Goal: Information Seeking & Learning: Learn about a topic

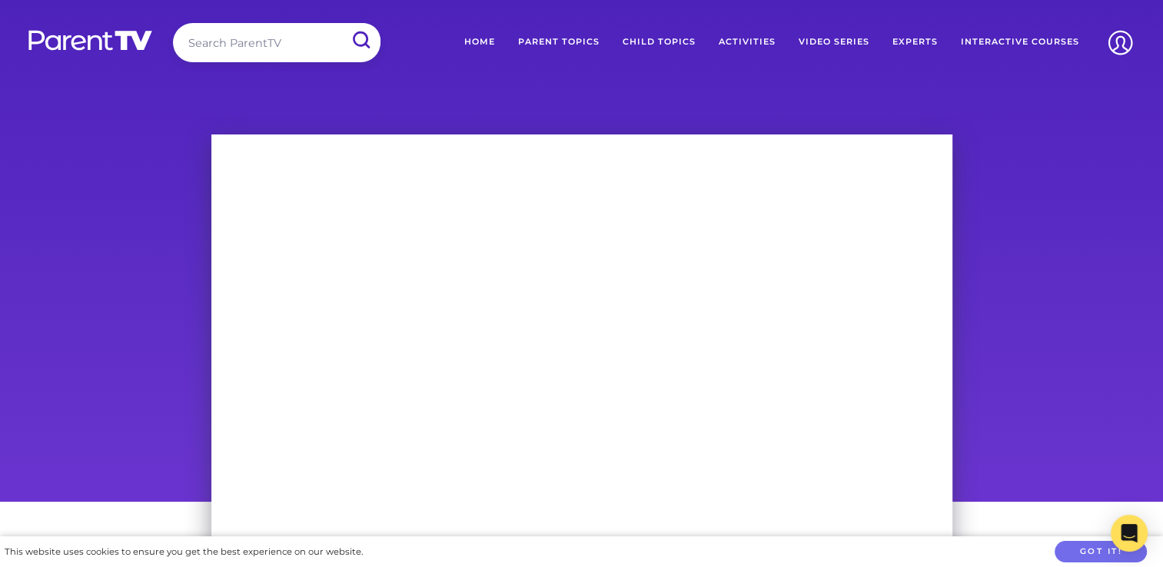
click at [1118, 306] on div at bounding box center [581, 312] width 1163 height 379
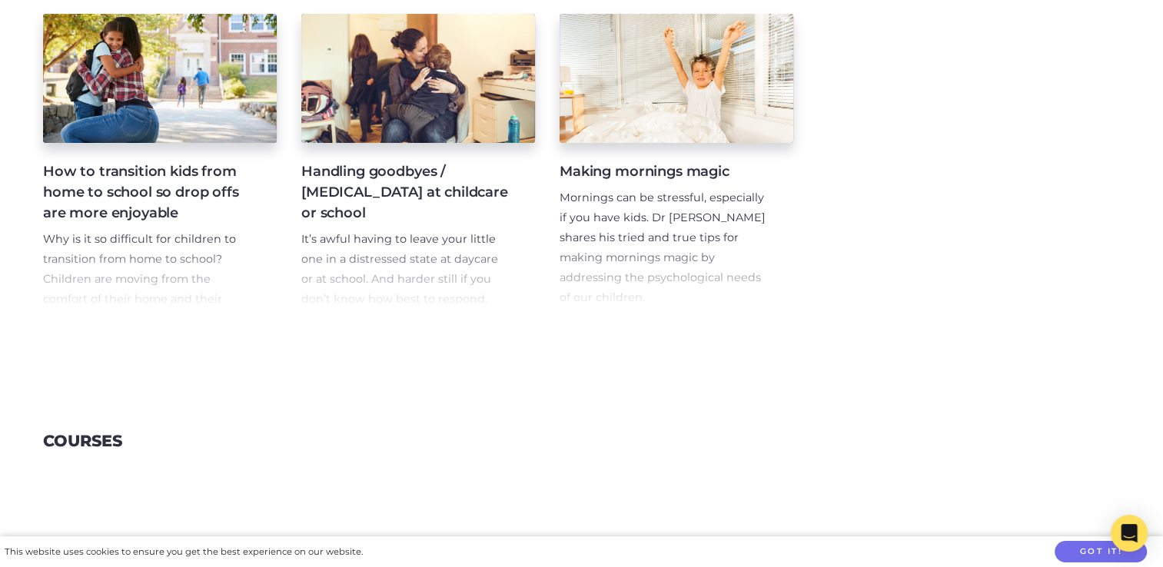
scroll to position [307, 0]
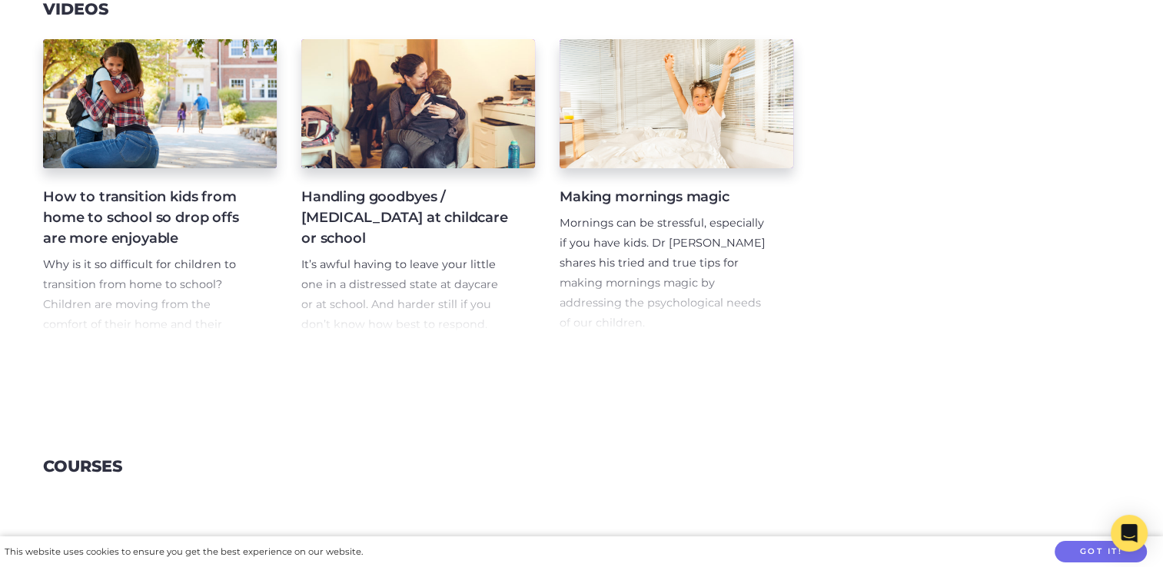
click at [154, 221] on h4 "How to transition kids from home to school so drop offs are more enjoyable" at bounding box center [147, 218] width 209 height 62
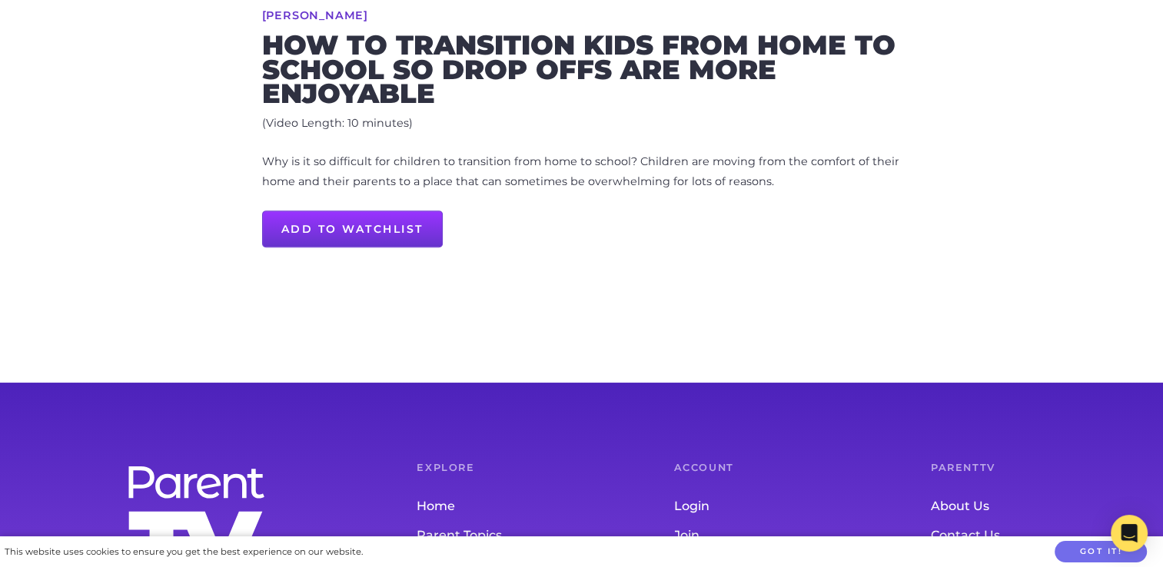
scroll to position [231, 0]
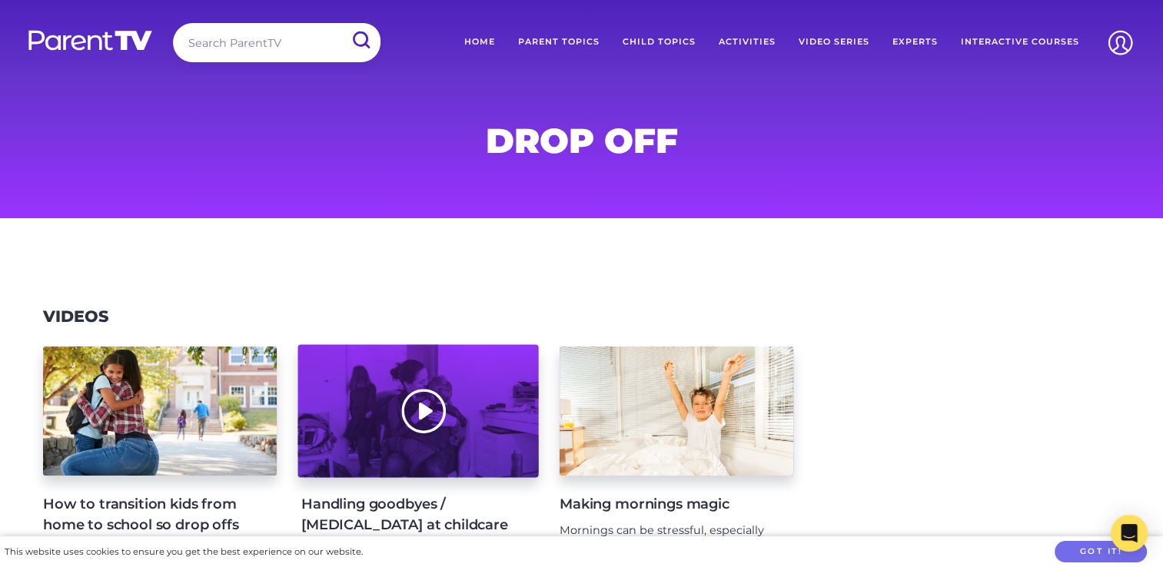
click at [437, 428] on div at bounding box center [417, 411] width 240 height 133
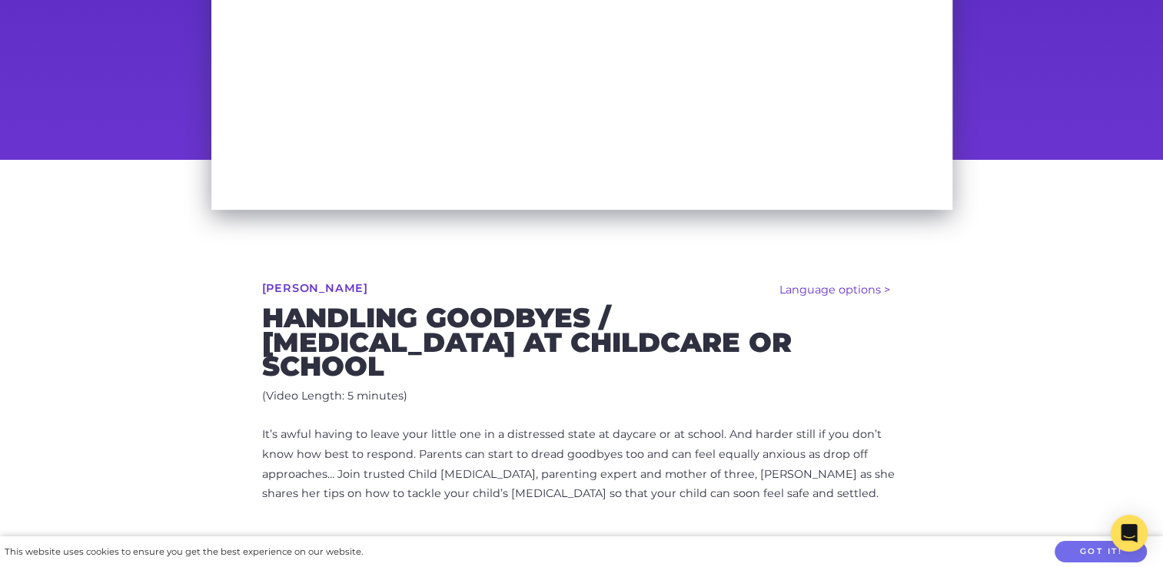
scroll to position [365, 0]
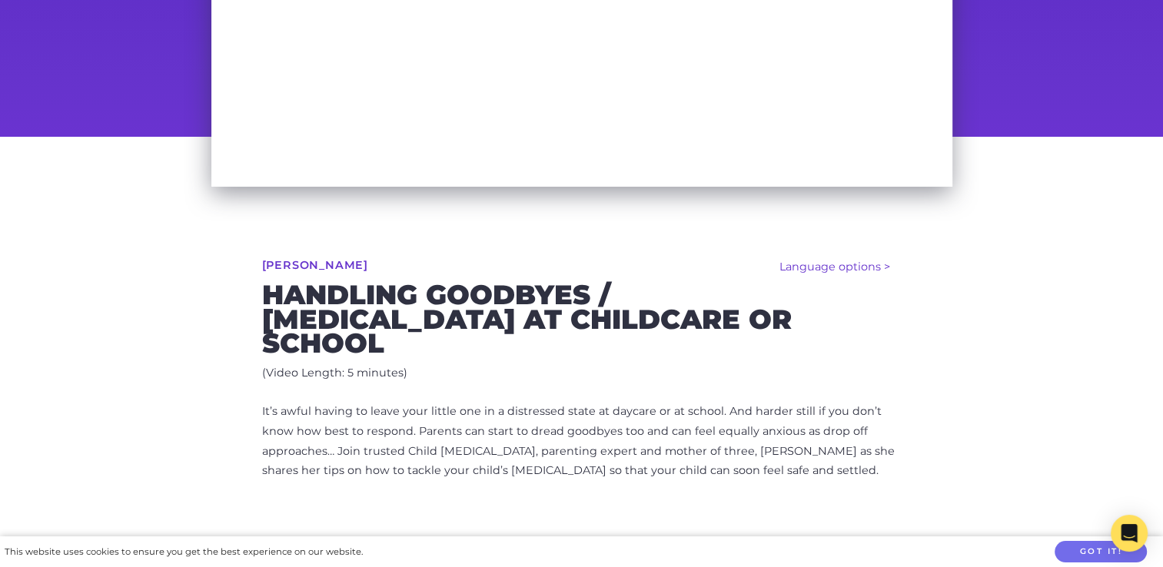
drag, startPoint x: 246, startPoint y: 257, endPoint x: 887, endPoint y: 469, distance: 675.0
click at [887, 469] on div "Language options > Español (Spanish) हिन्दी (Hindi) 廣東話 (Cantonese) 普通话 (Mandar…" at bounding box center [581, 498] width 787 height 722
copy div "Dr Kaylene Henderson Handling goodbyes / separation anxiety at childcare or sch…"
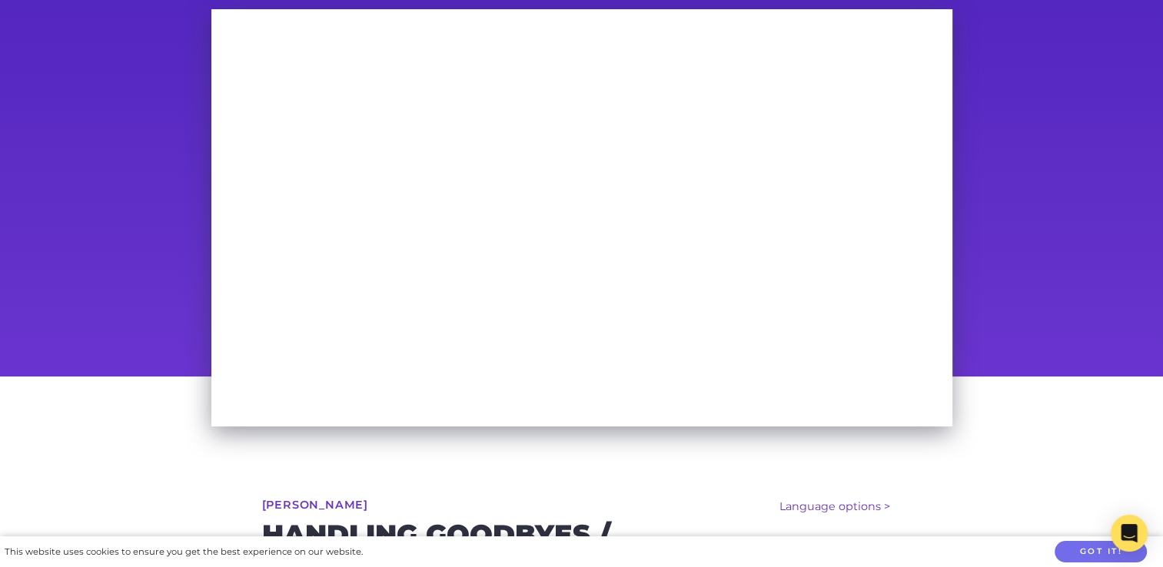
scroll to position [134, 0]
